Goal: Task Accomplishment & Management: Manage account settings

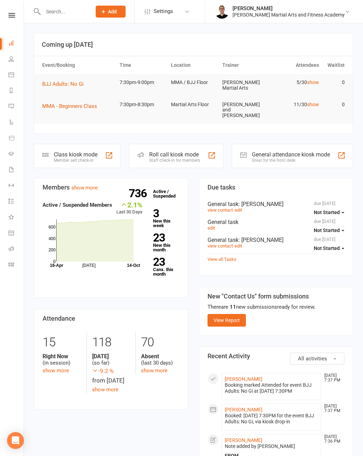
click at [11, 64] on link "People" at bounding box center [16, 60] width 16 height 16
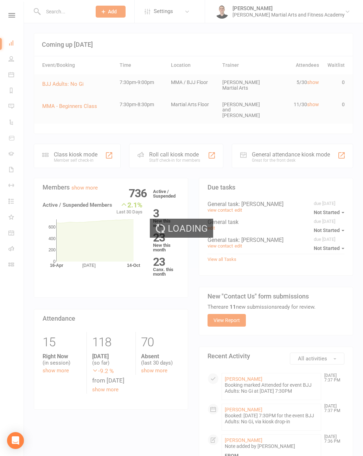
select select "100"
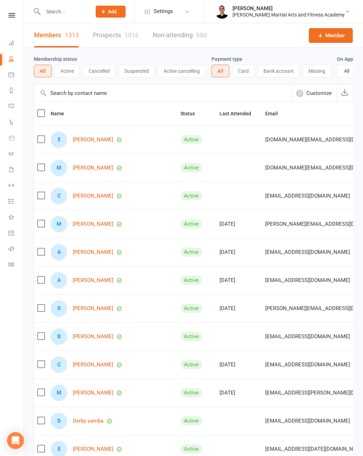
click at [76, 10] on input "text" at bounding box center [64, 12] width 46 height 10
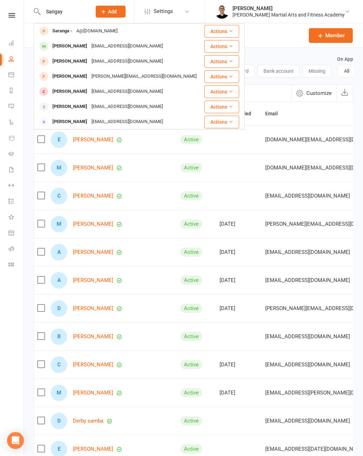
type input "Sangay"
click at [93, 48] on div "[EMAIL_ADDRESS][DOMAIN_NAME]" at bounding box center [127, 46] width 76 height 10
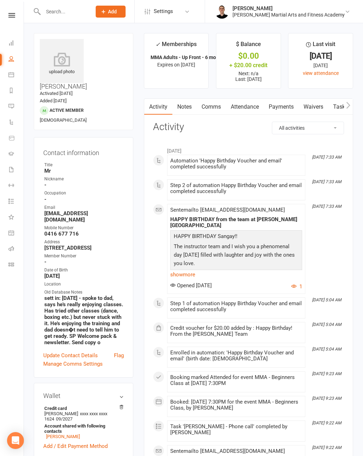
click at [338, 103] on link "Tasks" at bounding box center [340, 107] width 25 height 16
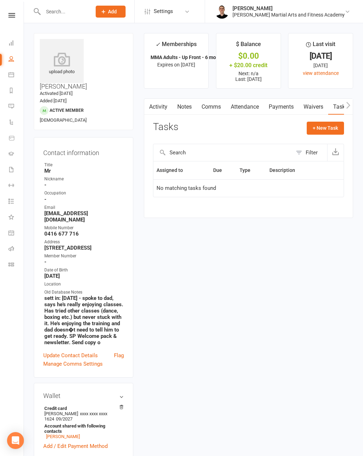
click at [273, 110] on link "Payments" at bounding box center [281, 107] width 35 height 16
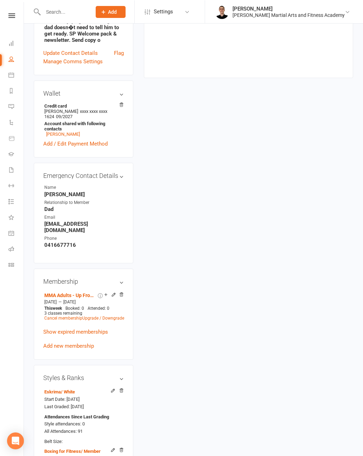
scroll to position [303, 0]
click at [73, 293] on link "MMA Adults - Up Front - 6 months - 2 x per week, 3rd class FREE! (SAVE $150)" at bounding box center [70, 296] width 52 height 6
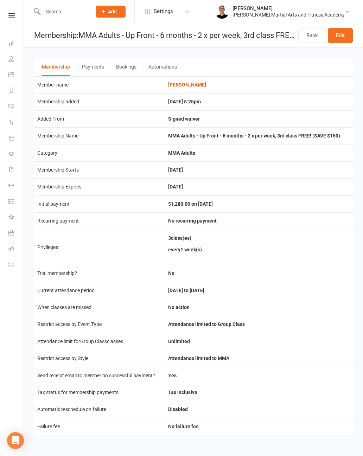
click at [313, 34] on link "Back" at bounding box center [312, 35] width 28 height 15
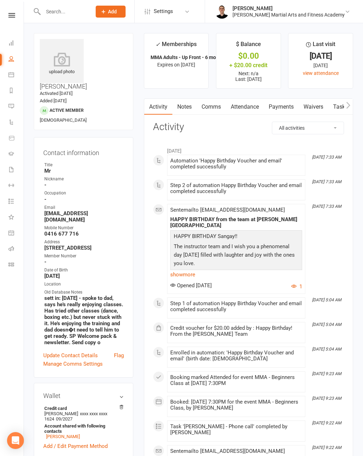
click at [277, 101] on link "Payments" at bounding box center [281, 107] width 35 height 16
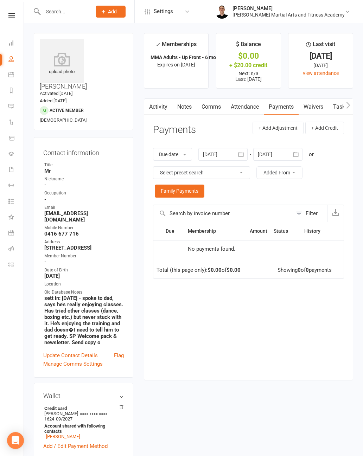
click at [219, 154] on div at bounding box center [223, 154] width 49 height 13
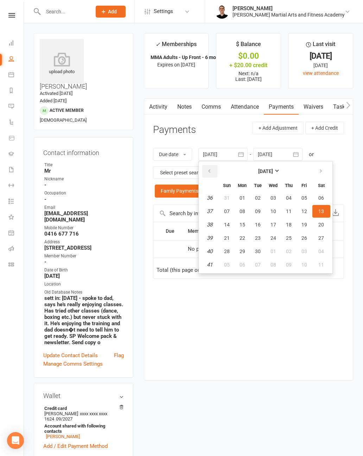
click at [214, 172] on button "button" at bounding box center [209, 171] width 15 height 13
click at [212, 170] on icon "button" at bounding box center [209, 172] width 5 height 6
click at [212, 169] on icon "button" at bounding box center [209, 172] width 5 height 6
click at [234, 197] on button "01" at bounding box center [227, 198] width 15 height 13
type input "[DATE]"
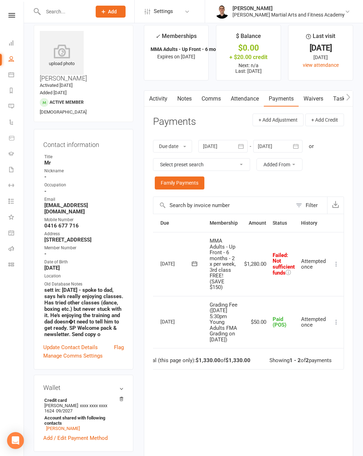
scroll to position [0, 13]
click at [338, 260] on button at bounding box center [336, 264] width 8 height 8
click at [321, 291] on link "Mark as Paid (POS)" at bounding box center [306, 292] width 70 height 14
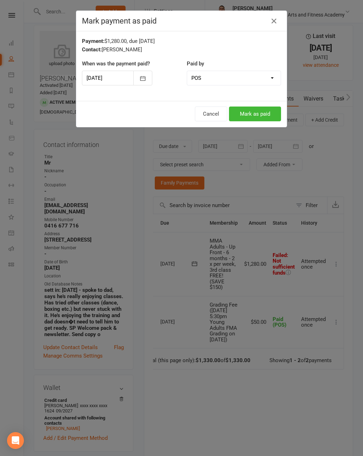
click at [259, 113] on button "Mark as paid" at bounding box center [255, 114] width 52 height 15
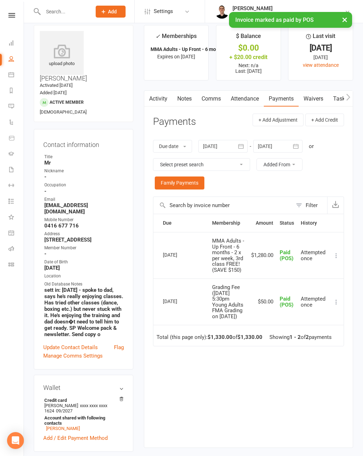
scroll to position [0, 0]
click at [15, 34] on div "Clubworx" at bounding box center [12, 24] width 24 height 23
click at [14, 53] on link "People" at bounding box center [16, 60] width 16 height 16
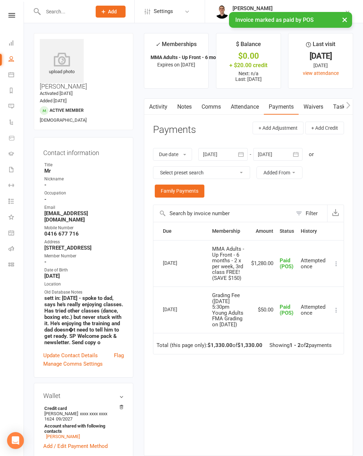
select select "100"
